Goal: Task Accomplishment & Management: Manage account settings

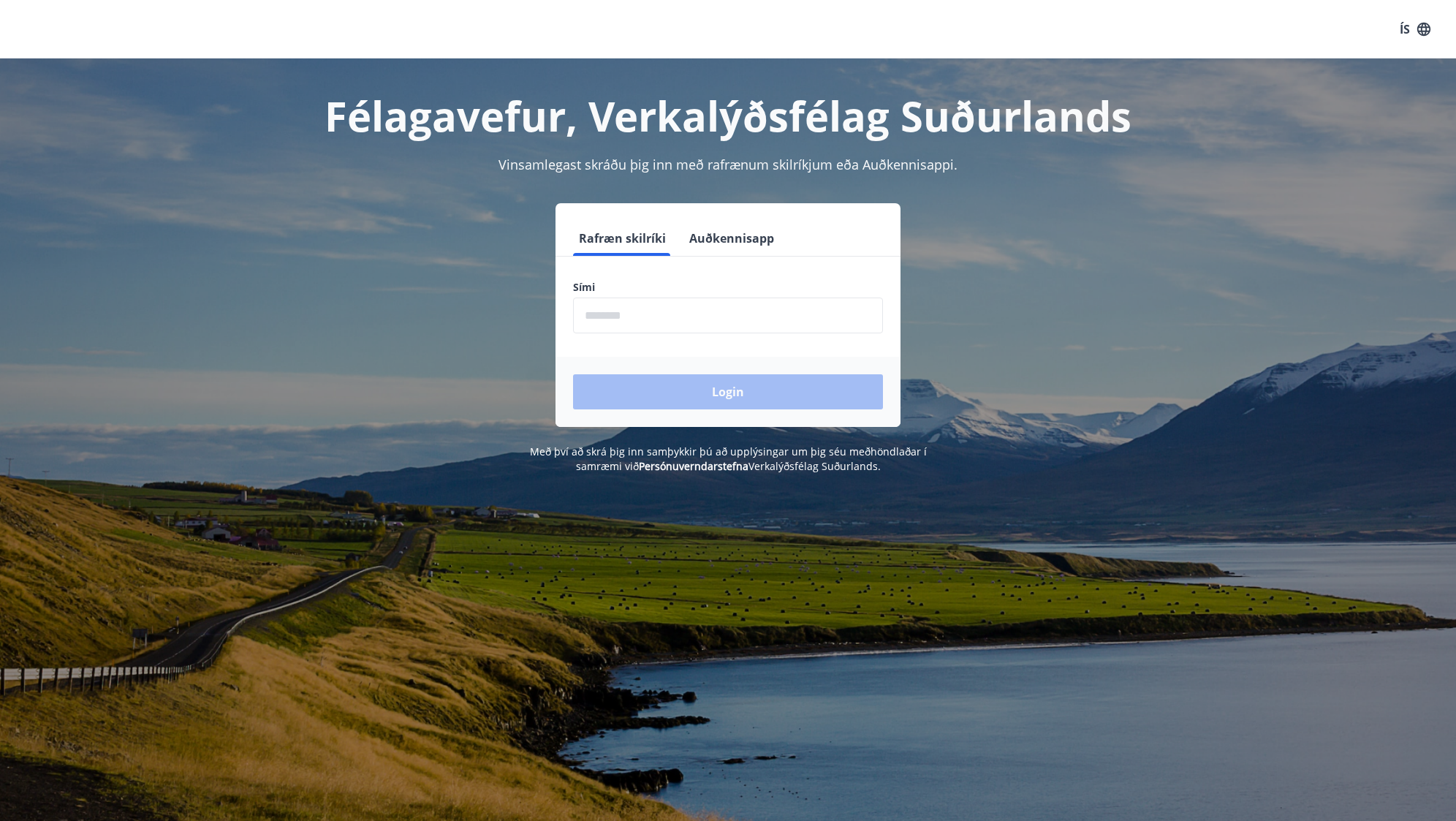
click at [718, 242] on button "Auðkennisapp" at bounding box center [731, 238] width 97 height 35
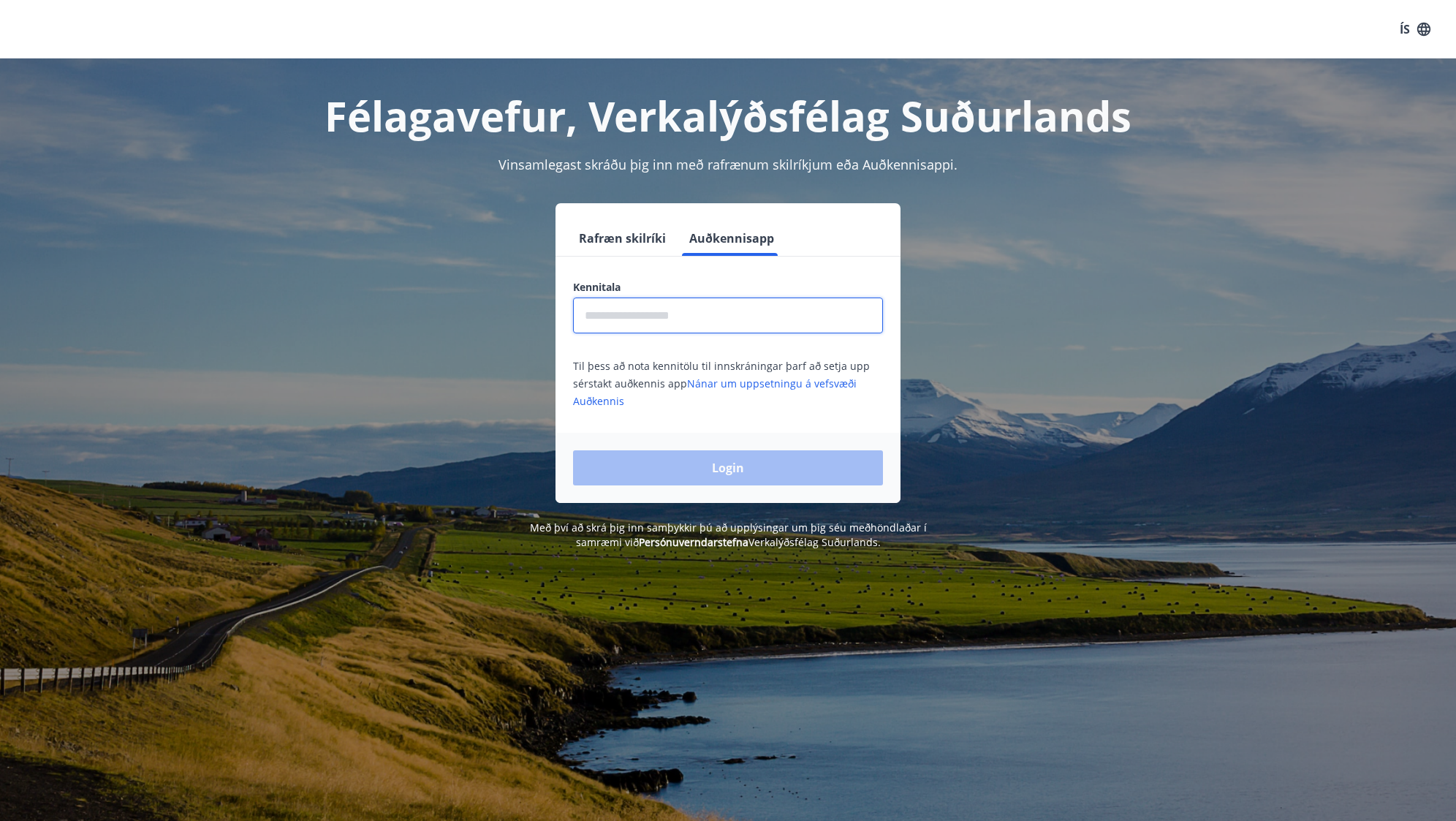
click at [700, 304] on input "text" at bounding box center [728, 315] width 310 height 36
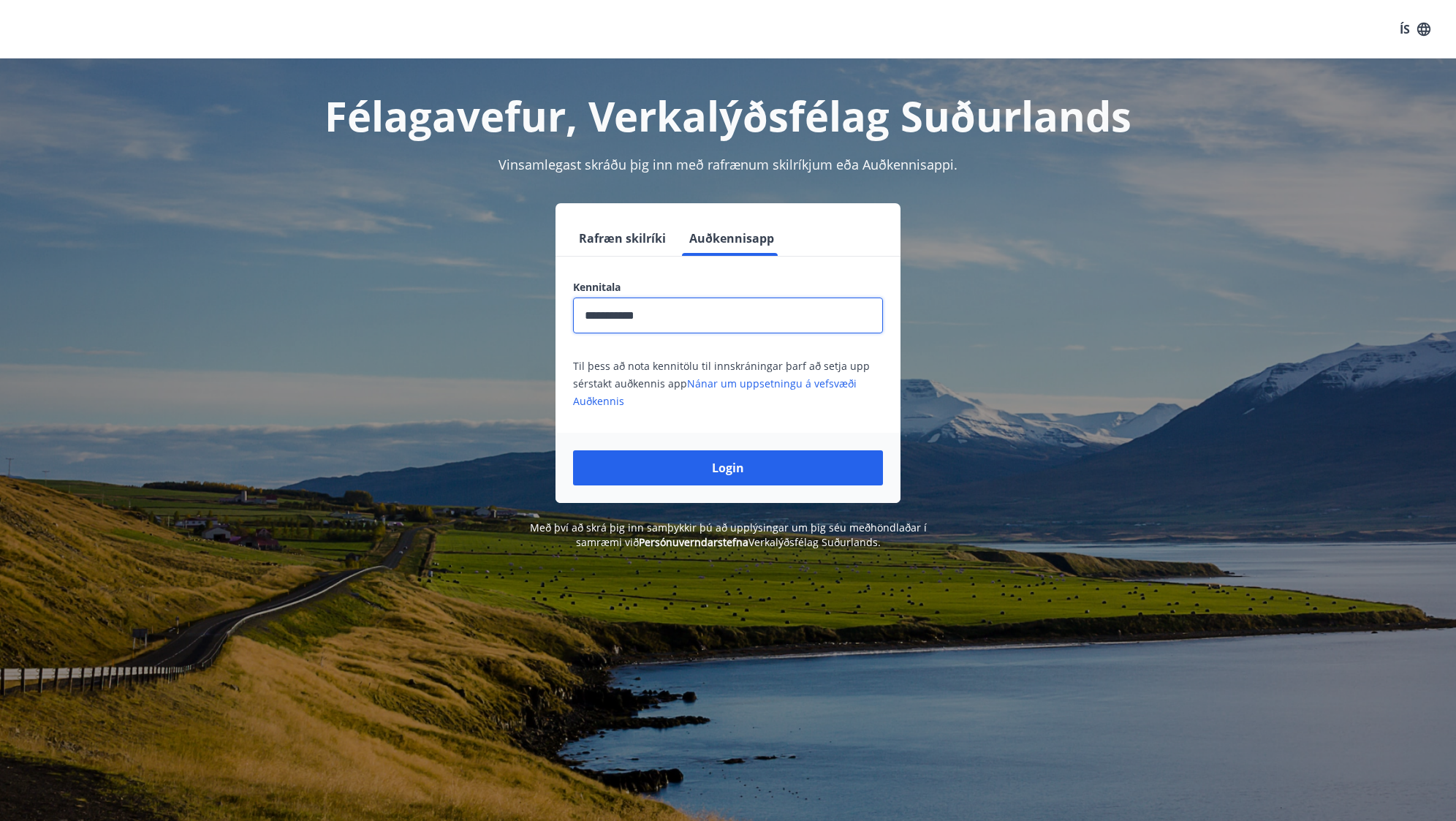
type input "**********"
click at [573, 450] on button "Login" at bounding box center [728, 468] width 310 height 35
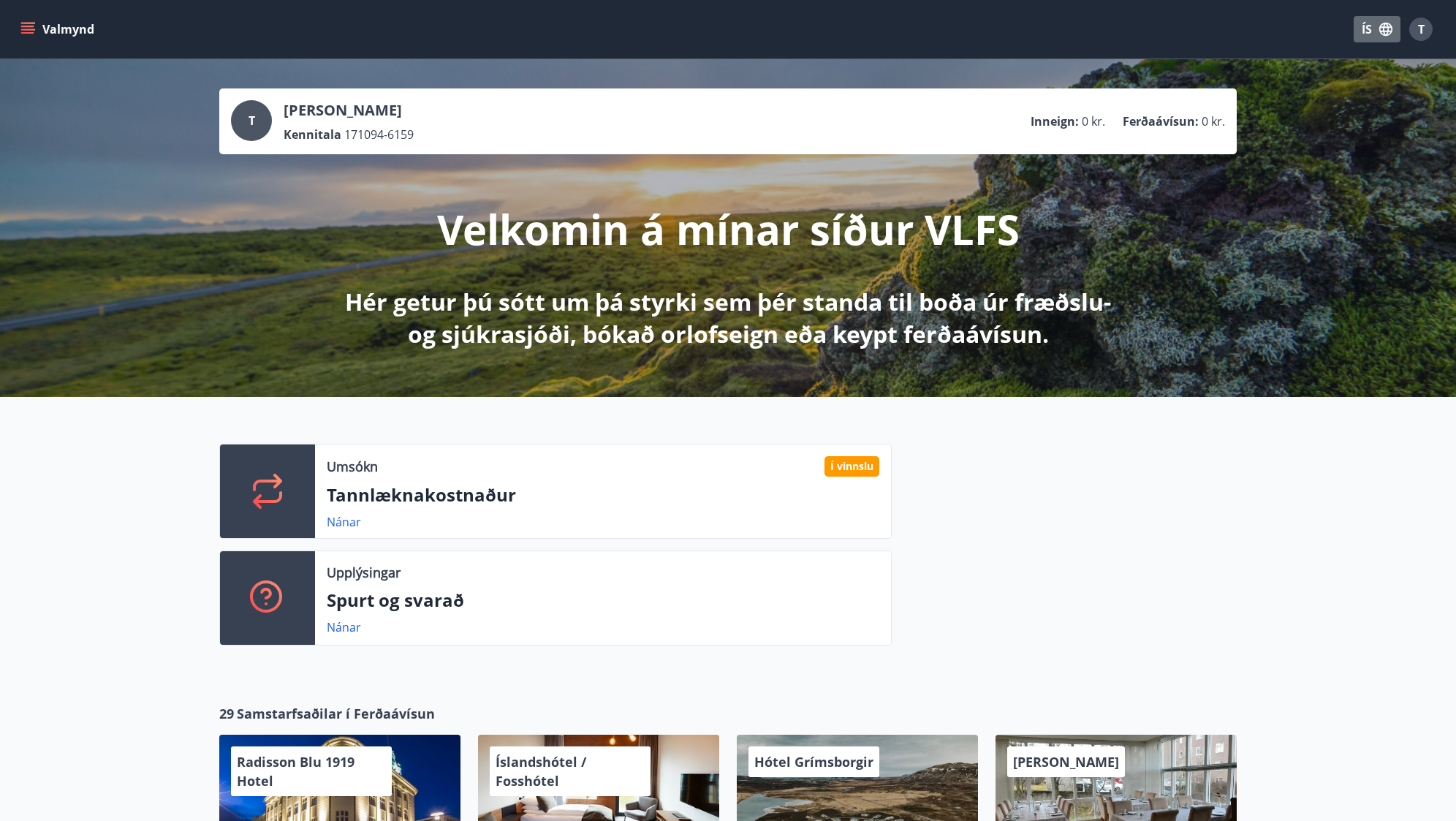
click at [1394, 30] on button "ÍS" at bounding box center [1377, 29] width 47 height 26
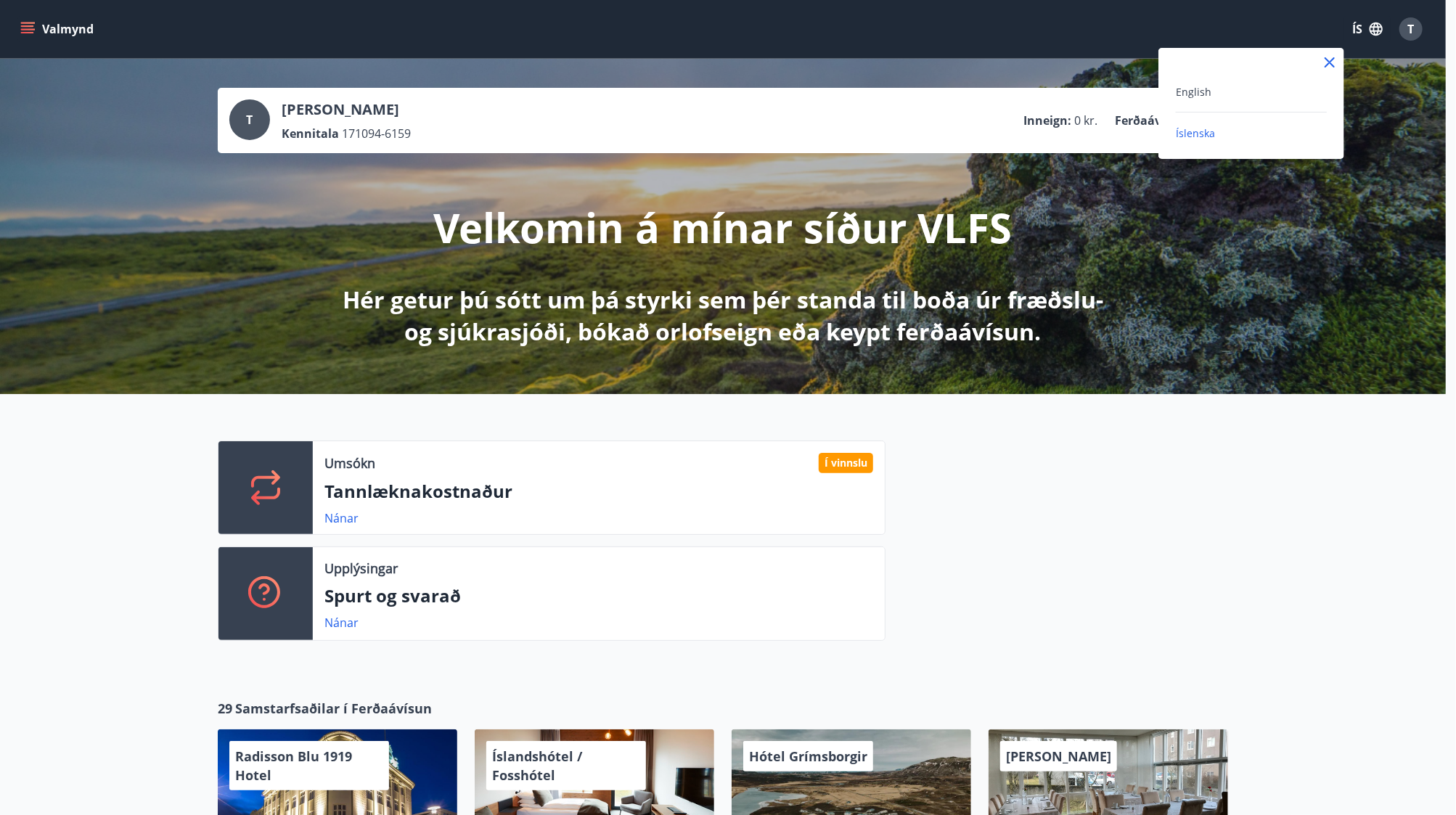
click at [1166, 92] on div "English Íslenska" at bounding box center [1251, 111] width 186 height 59
click at [1178, 98] on span "English" at bounding box center [1193, 92] width 36 height 14
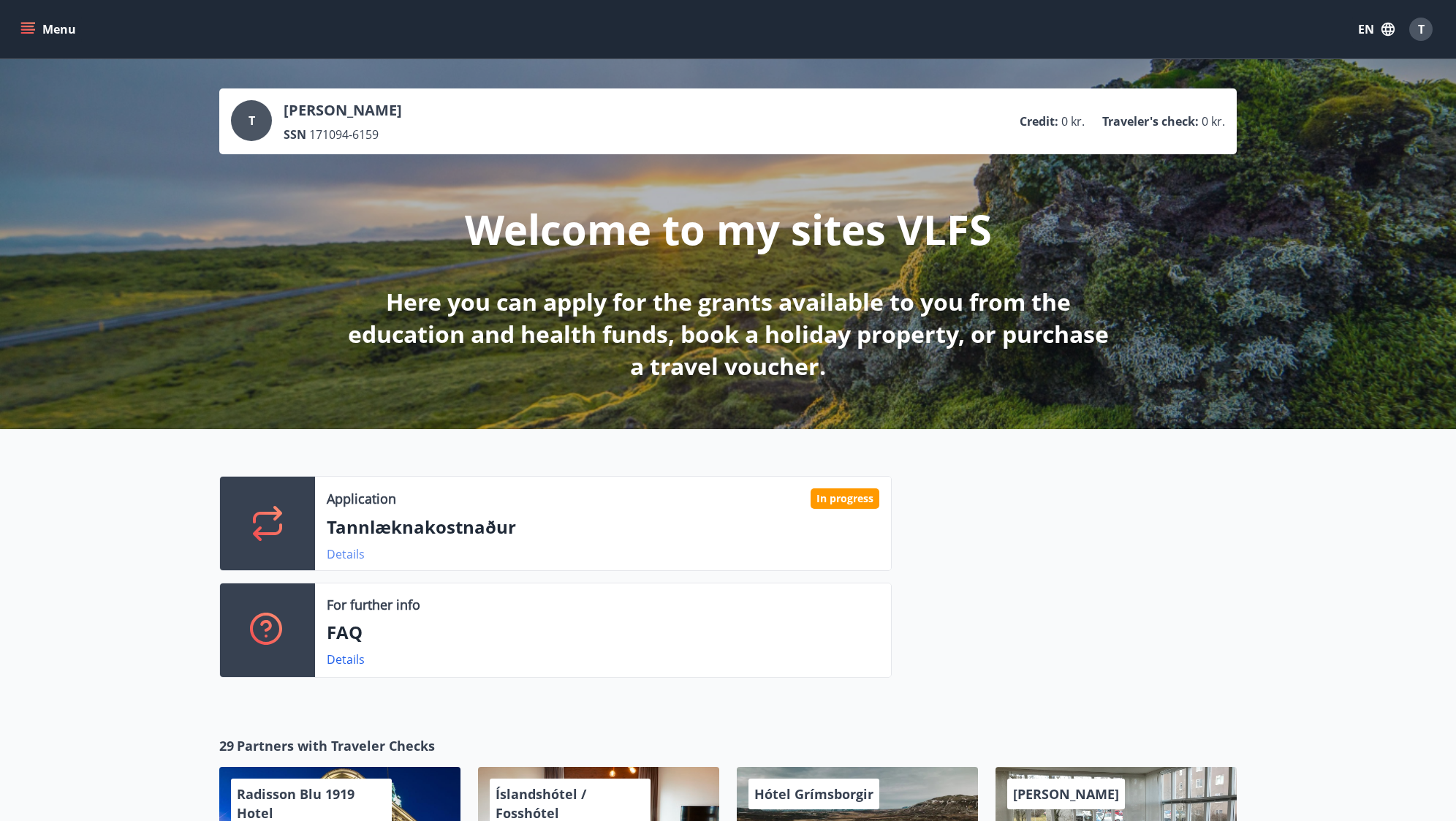
click at [332, 558] on link "Details" at bounding box center [345, 554] width 38 height 16
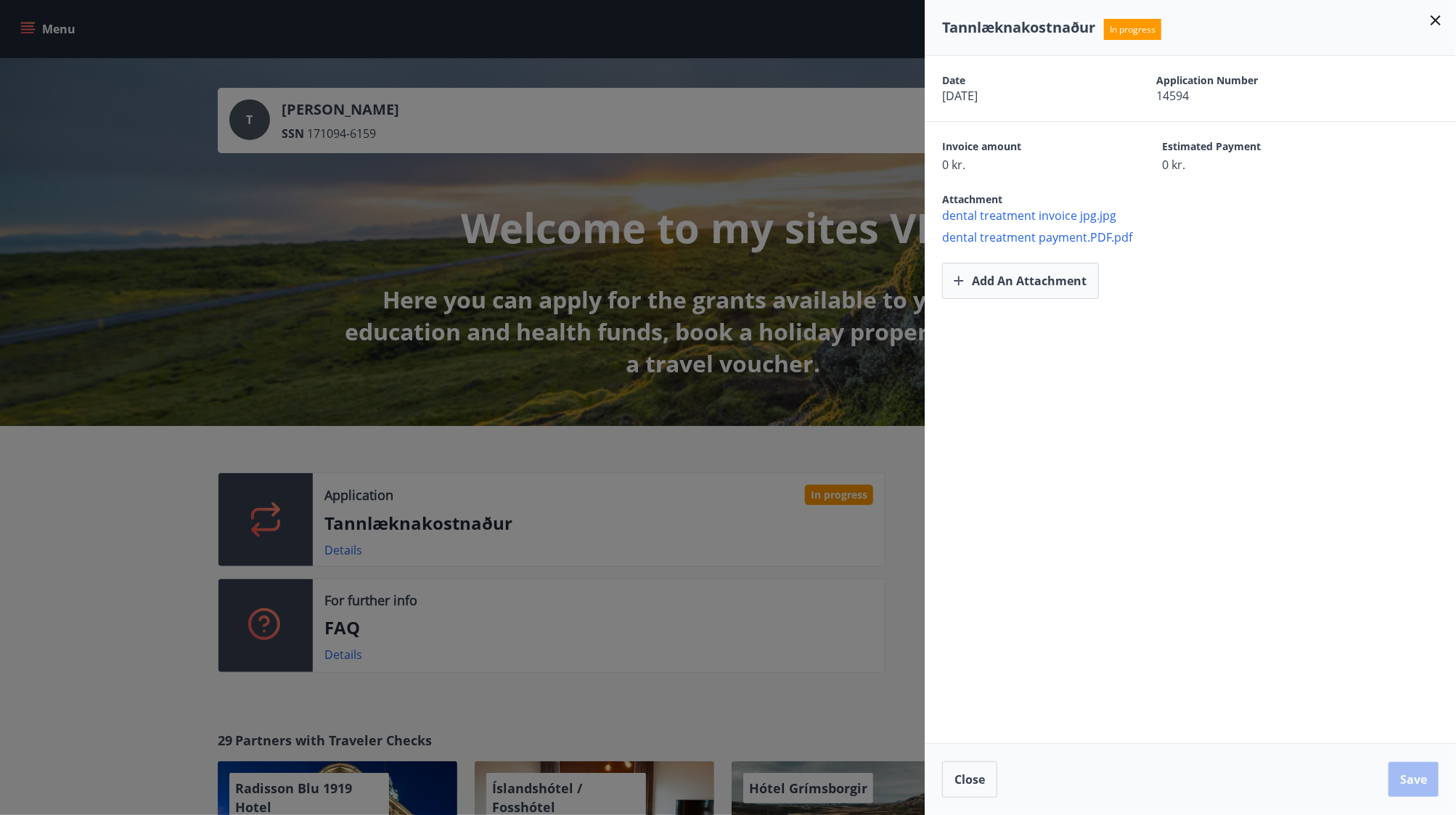
click at [1438, 15] on icon at bounding box center [1435, 20] width 18 height 18
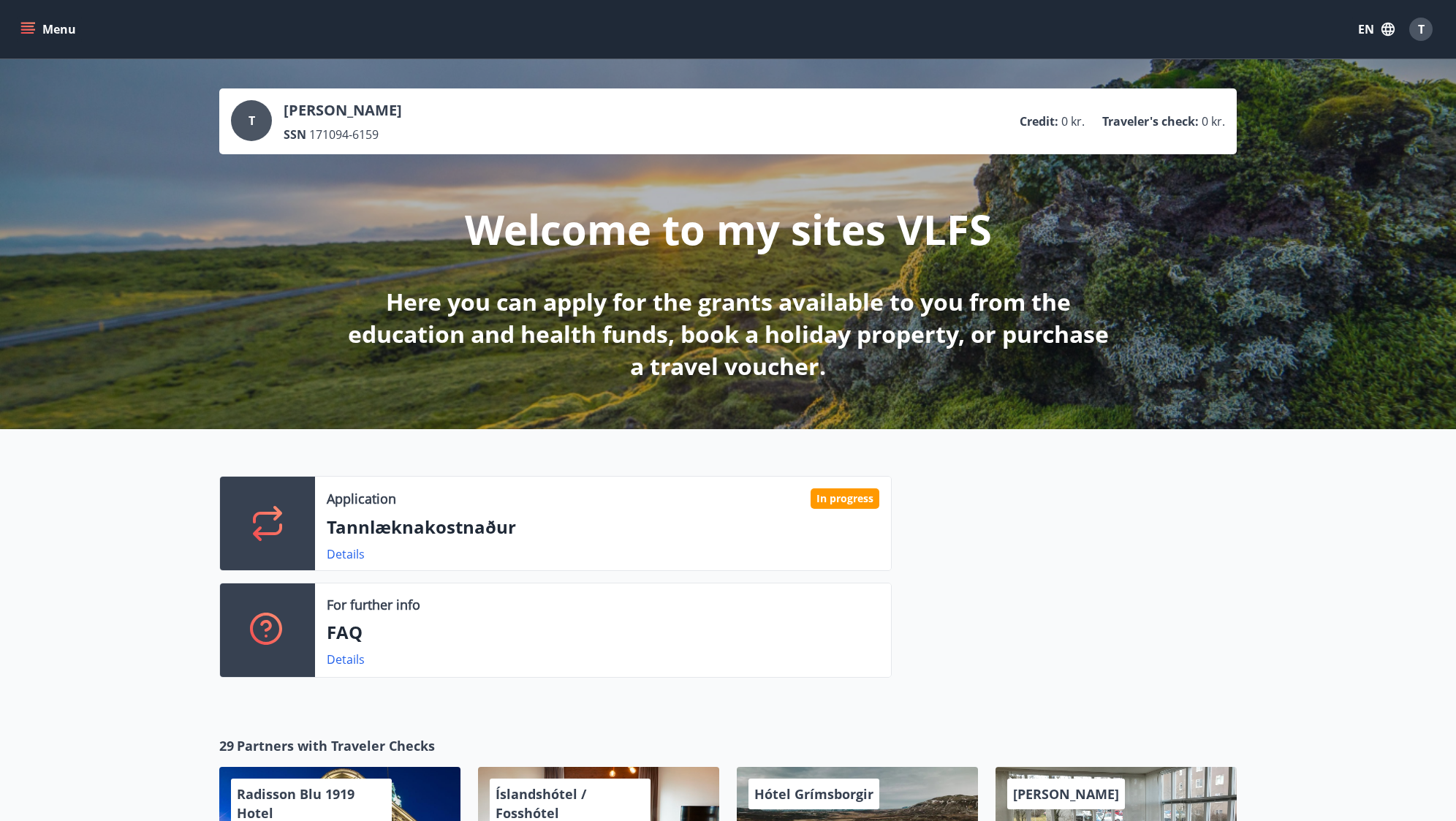
click at [1411, 32] on div "T" at bounding box center [1421, 29] width 23 height 23
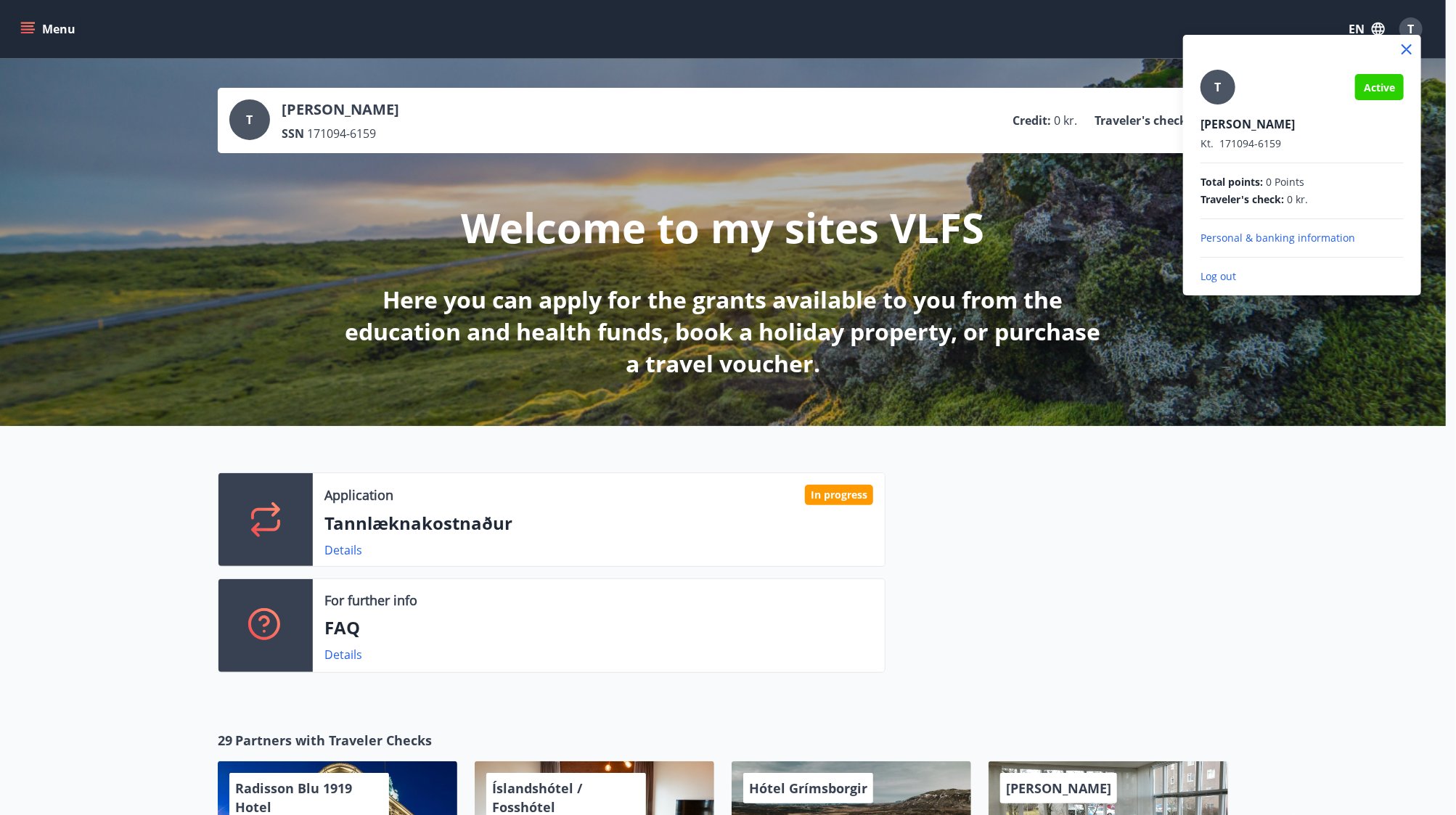
click at [1219, 278] on p "Log out" at bounding box center [1302, 276] width 203 height 14
